Goal: Download file/media

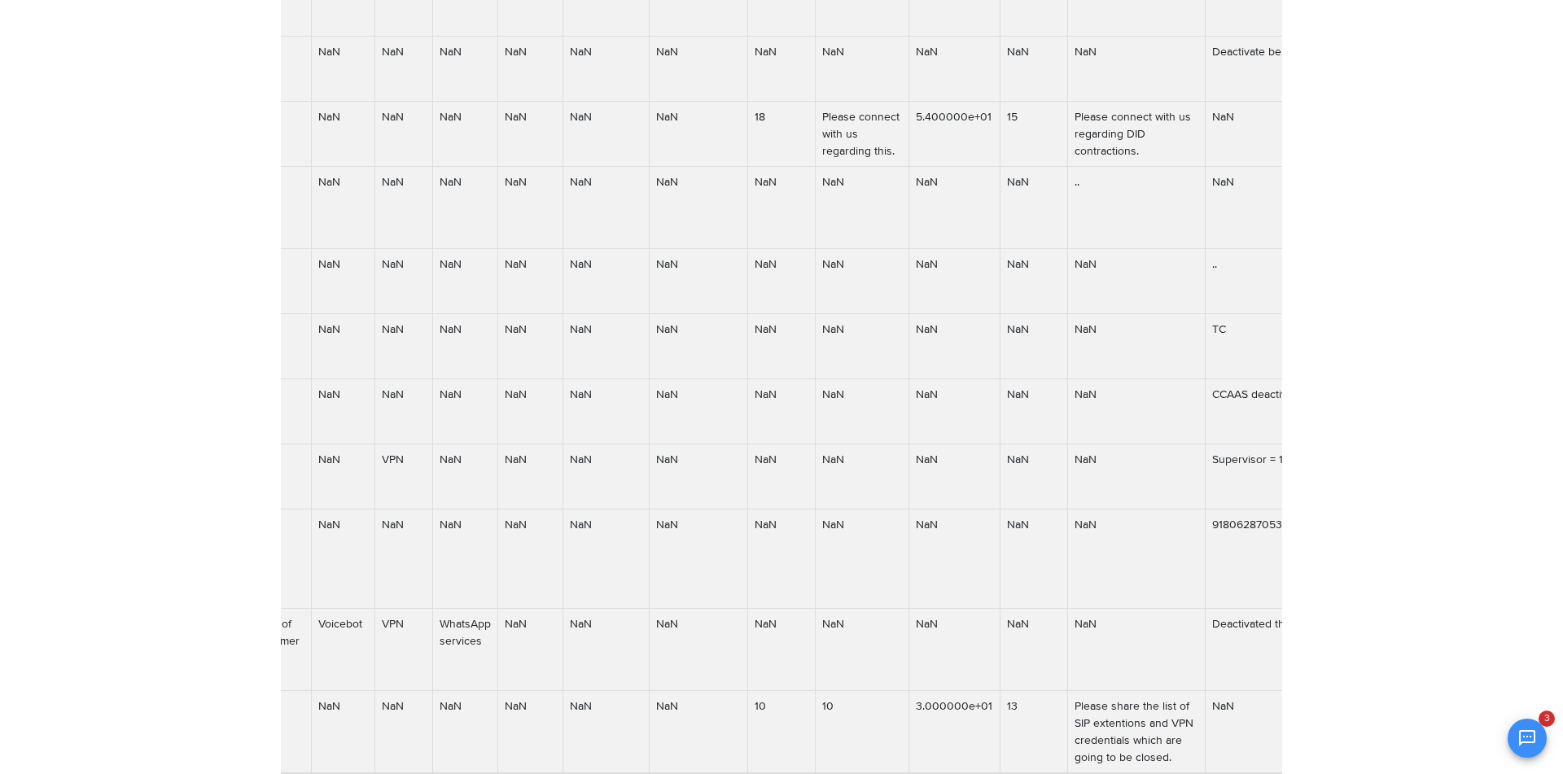
scroll to position [0, 3964]
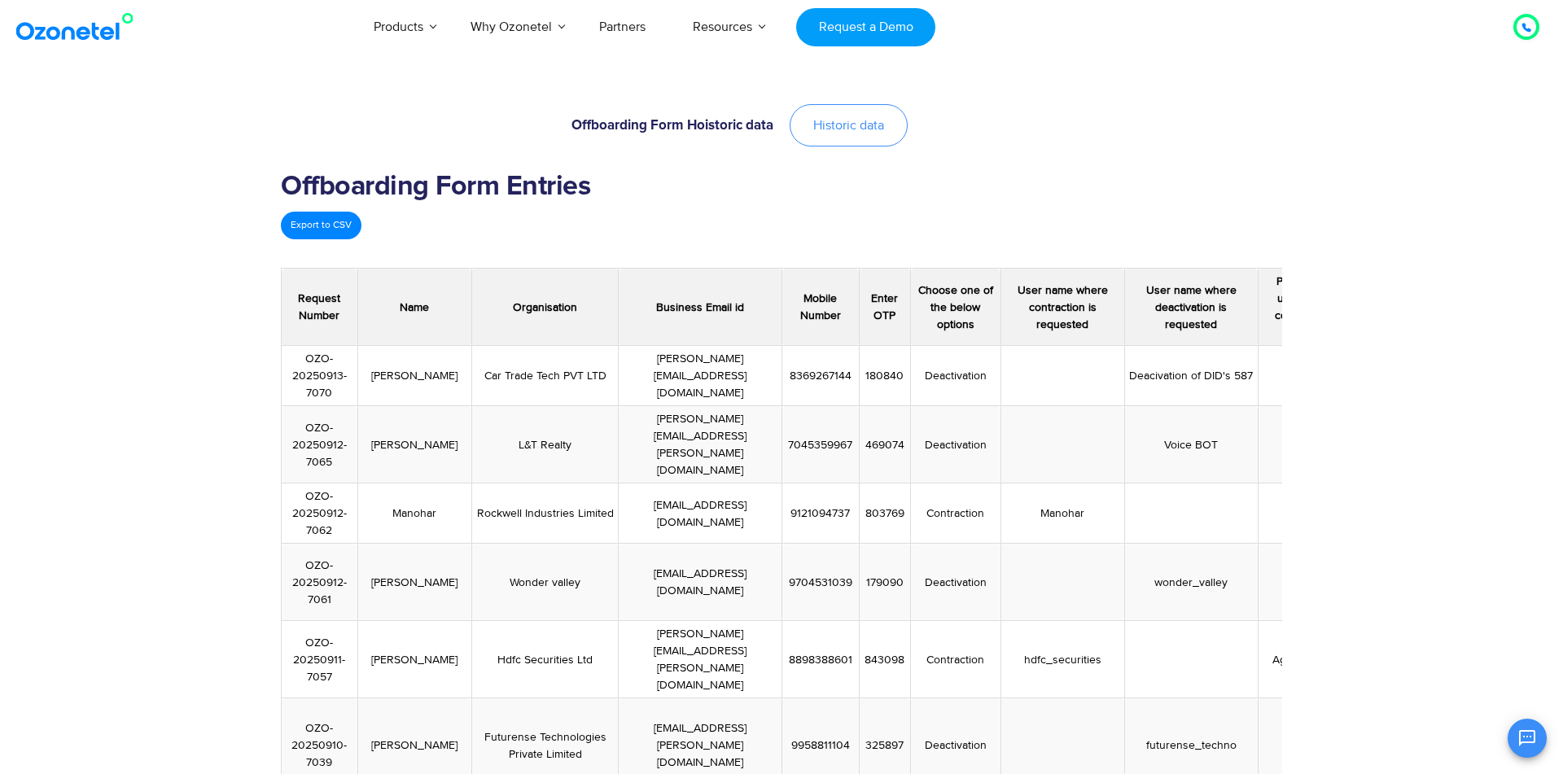
click at [829, 136] on link "Historic data" at bounding box center [849, 125] width 118 height 42
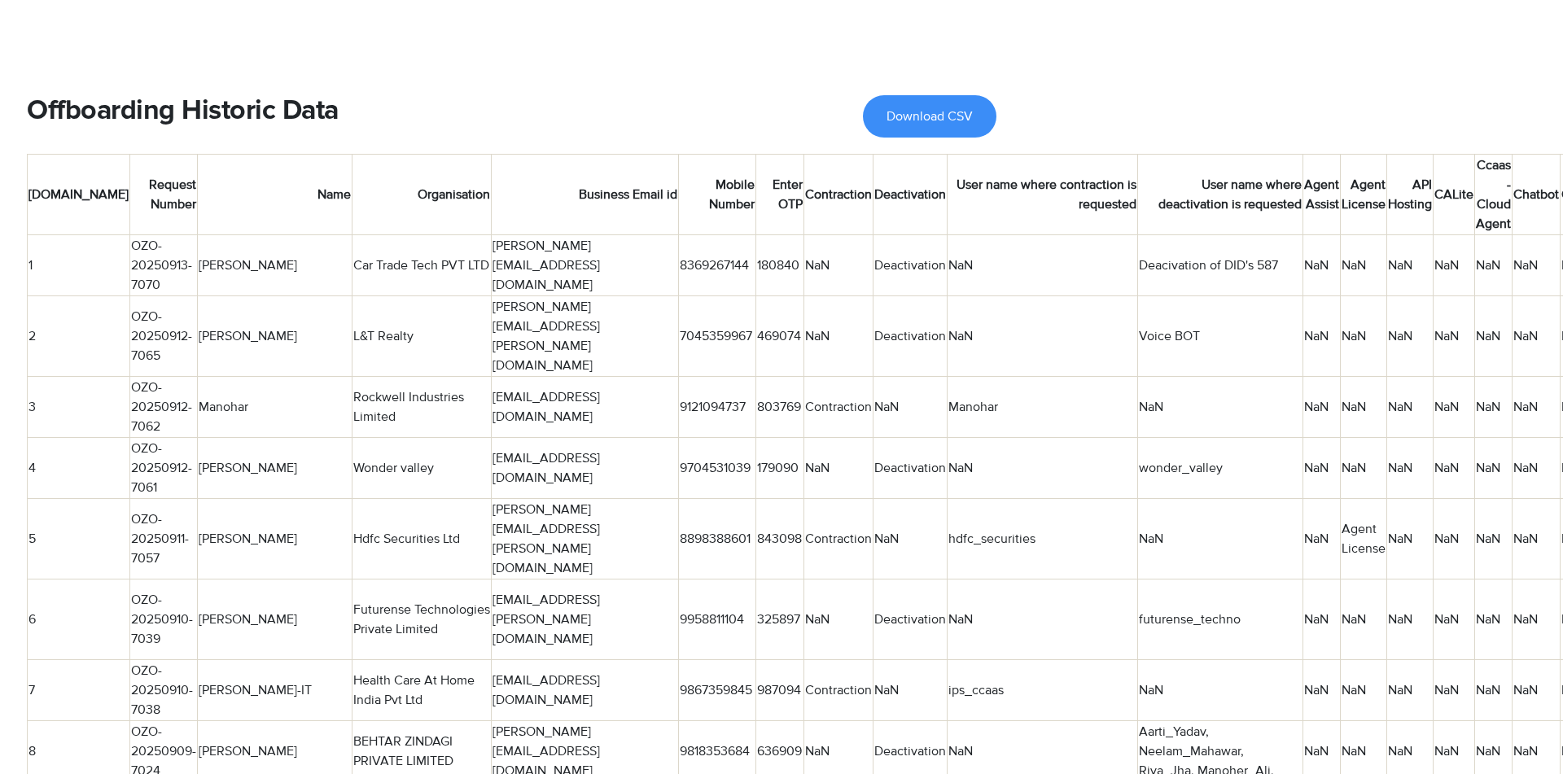
scroll to position [0, 184]
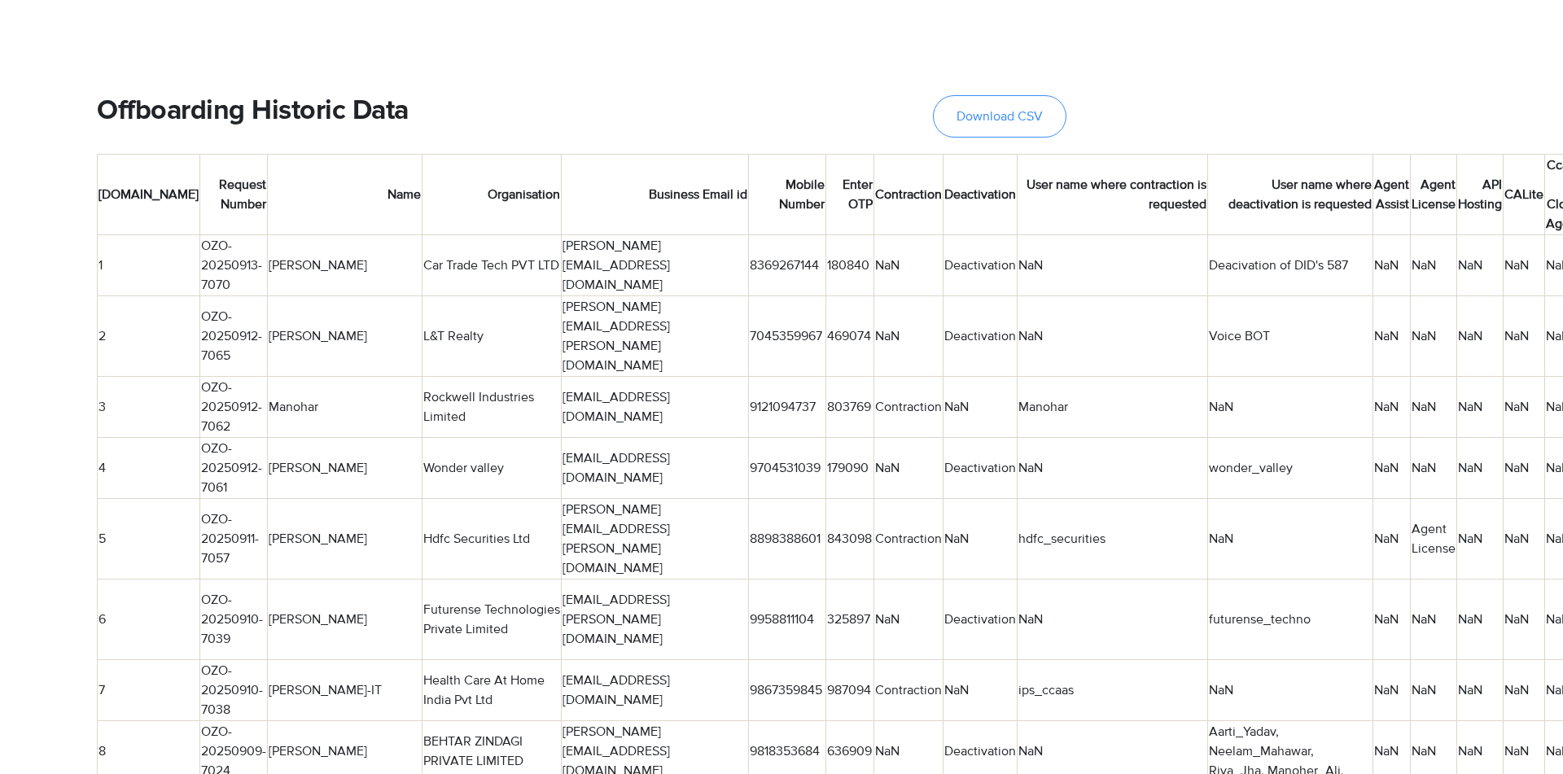
click at [1025, 114] on span "Download CSV" at bounding box center [999, 116] width 86 height 13
